Goal: Navigation & Orientation: Go to known website

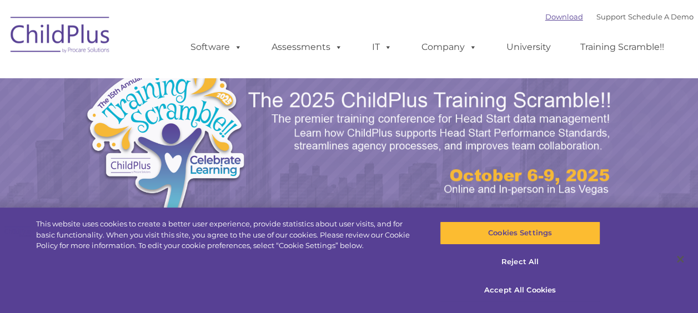
select select "MEDIUM"
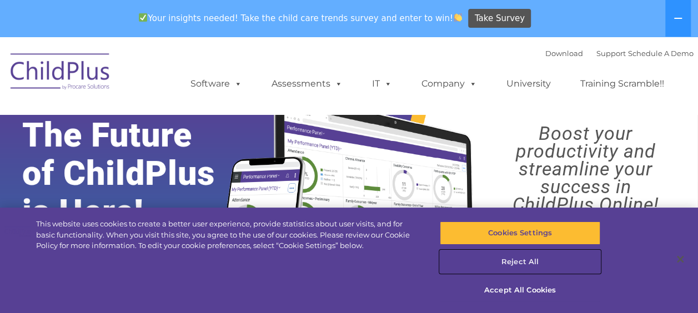
click at [520, 257] on button "Reject All" at bounding box center [520, 261] width 160 height 23
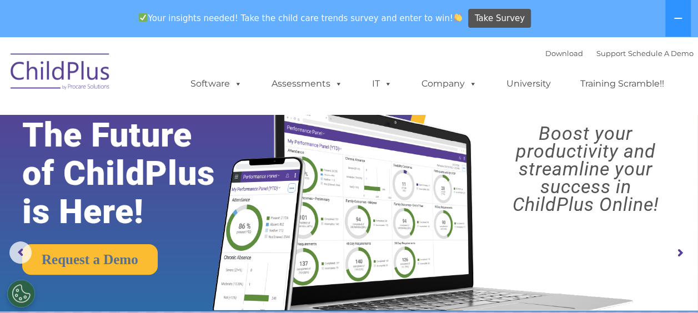
click at [91, 62] on img at bounding box center [60, 74] width 111 height 56
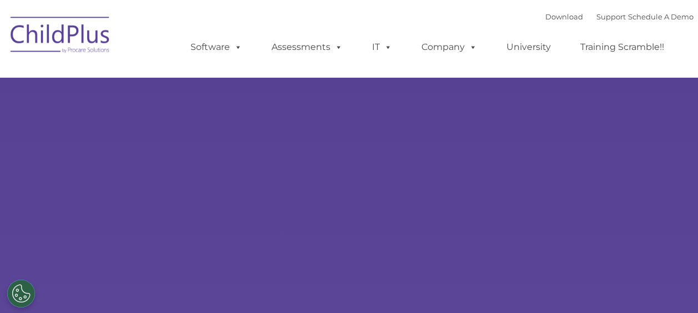
type input ""
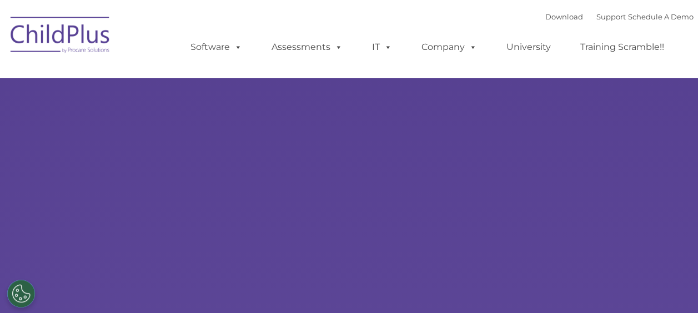
select select "MEDIUM"
